Goal: Task Accomplishment & Management: Manage account settings

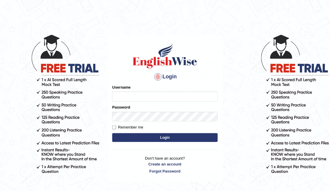
click at [142, 97] on input "Username" at bounding box center [164, 96] width 105 height 10
click at [183, 105] on div "Password" at bounding box center [164, 112] width 105 height 17
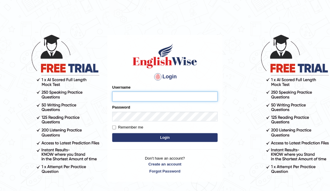
click at [190, 98] on input "Username" at bounding box center [164, 96] width 105 height 10
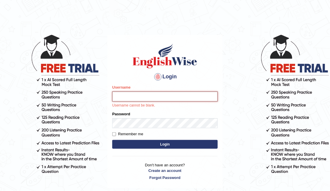
click at [206, 97] on input "Username" at bounding box center [164, 96] width 105 height 10
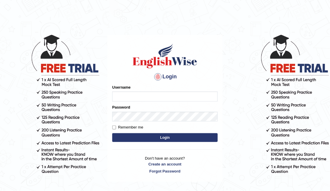
click at [121, 94] on input "Username" at bounding box center [164, 96] width 105 height 10
type input "Albaarini"
click at [167, 141] on button "Login" at bounding box center [164, 137] width 105 height 9
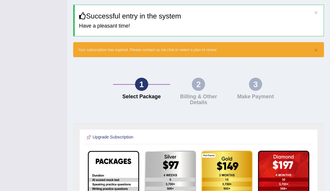
scroll to position [33, 0]
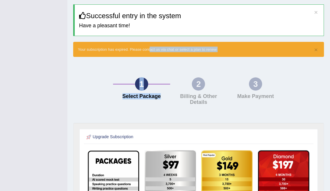
drag, startPoint x: 197, startPoint y: 89, endPoint x: 137, endPoint y: 30, distance: 83.7
click at [137, 30] on div "Home Account Current Subscription Upgrade Subscription × Successful entry in th…" at bounding box center [198, 128] width 263 height 322
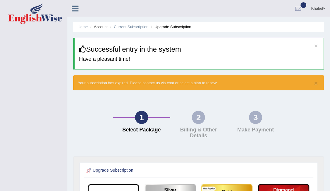
click at [74, 8] on icon at bounding box center [75, 9] width 7 height 8
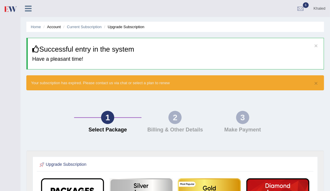
click at [74, 8] on div "Khaled Toggle navigation Username: Albaarini Access Type: Online Subscription: …" at bounding box center [175, 8] width 309 height 17
